Goal: Book appointment/travel/reservation

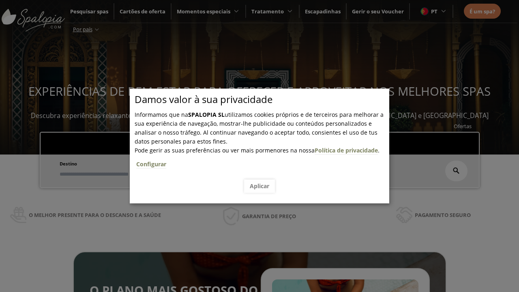
click at [248, 138] on span "Escapadinhas" at bounding box center [248, 141] width 36 height 7
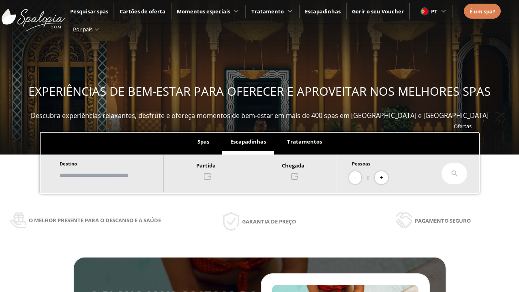
scroll to position [138, 0]
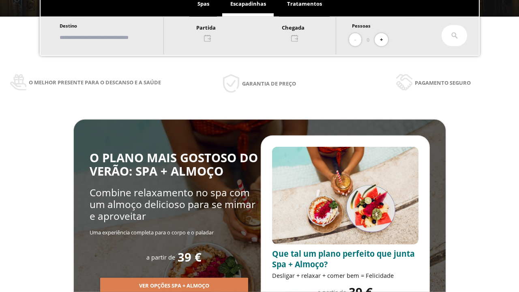
click at [114, 37] on input "text" at bounding box center [107, 37] width 101 height 14
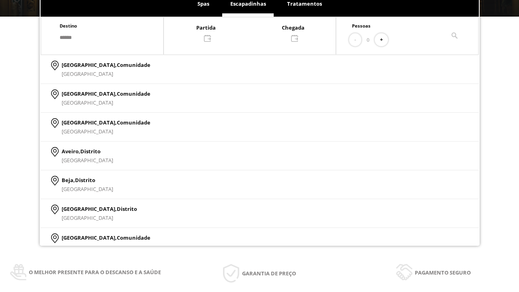
type input "******"
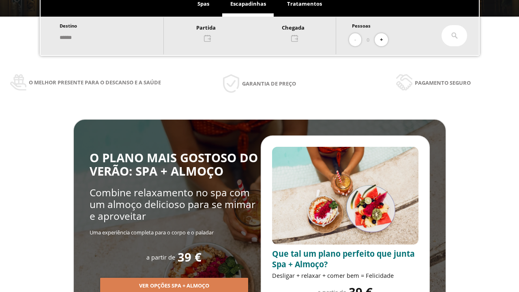
click at [258, 32] on div at bounding box center [250, 32] width 172 height 19
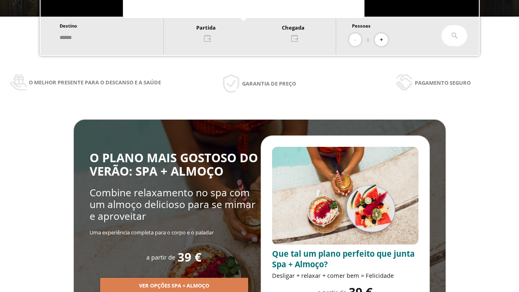
scroll to position [0, 0]
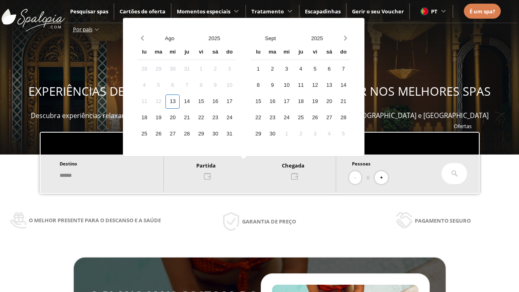
click at [208, 101] on div "15" at bounding box center [201, 101] width 14 height 14
click at [222, 101] on div "16" at bounding box center [215, 101] width 14 height 14
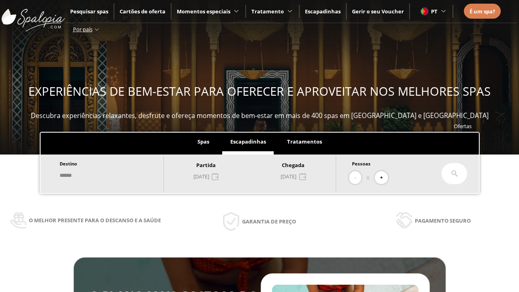
click at [384, 177] on button "+" at bounding box center [380, 177] width 13 height 13
click at [454, 173] on icon at bounding box center [454, 173] width 6 height 6
